Goal: Navigation & Orientation: Find specific page/section

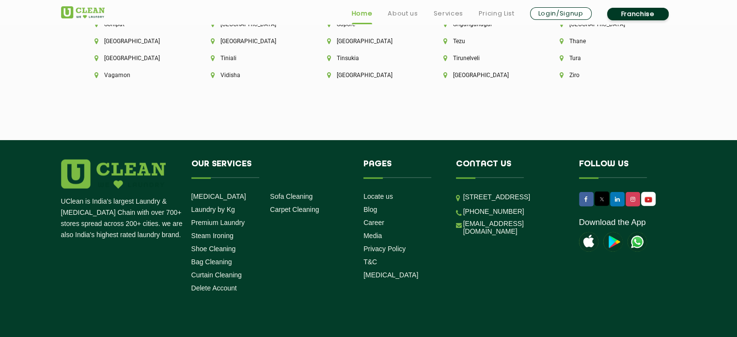
scroll to position [2792, 0]
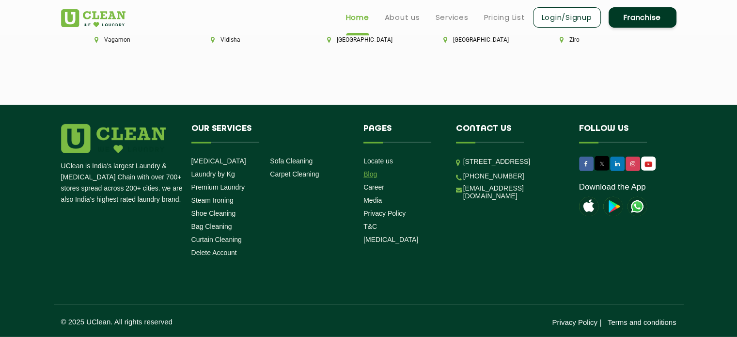
click at [373, 178] on link "Blog" at bounding box center [370, 174] width 14 height 8
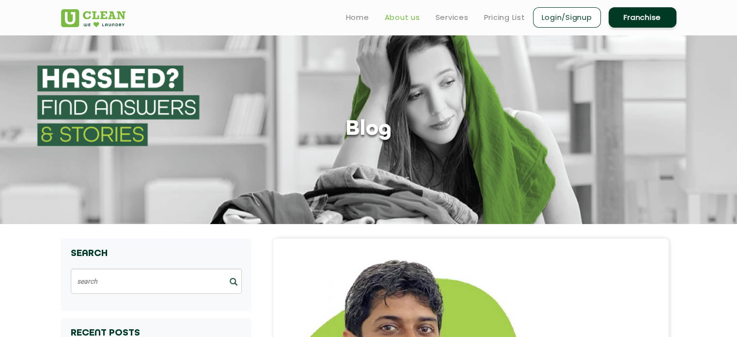
drag, startPoint x: 409, startPoint y: 31, endPoint x: 409, endPoint y: 16, distance: 14.5
click at [409, 16] on header "Home About us Services Pricing List Login/Signup Franchise" at bounding box center [368, 17] width 737 height 35
click at [409, 16] on link "About us" at bounding box center [402, 18] width 35 height 12
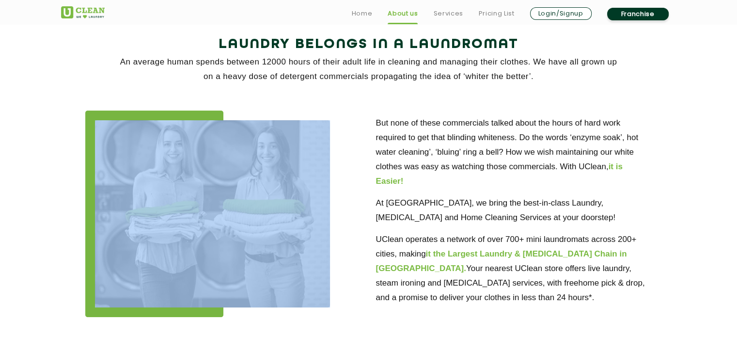
click at [331, 125] on div at bounding box center [223, 213] width 276 height 206
click at [352, 158] on div at bounding box center [223, 213] width 276 height 206
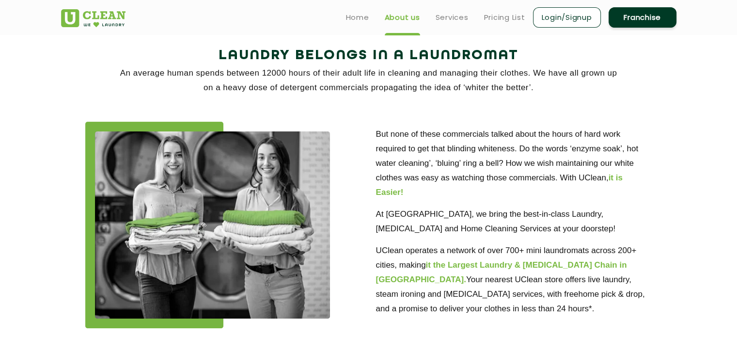
scroll to position [0, 0]
